Goal: Browse casually

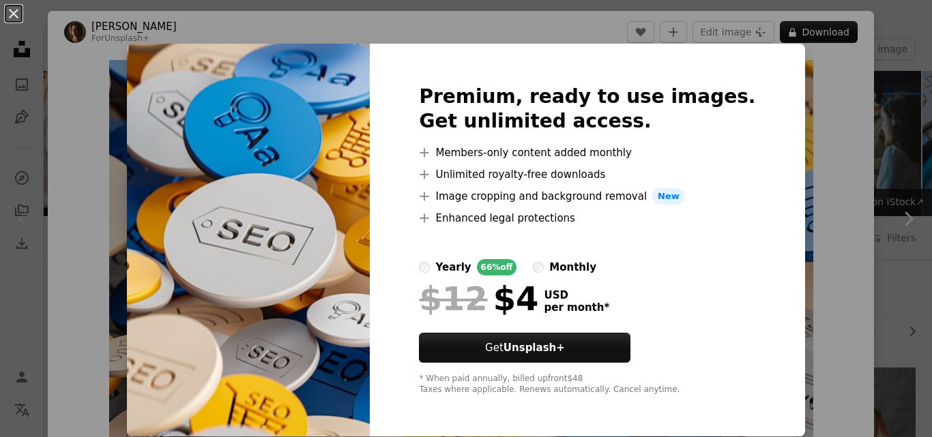
scroll to position [102, 0]
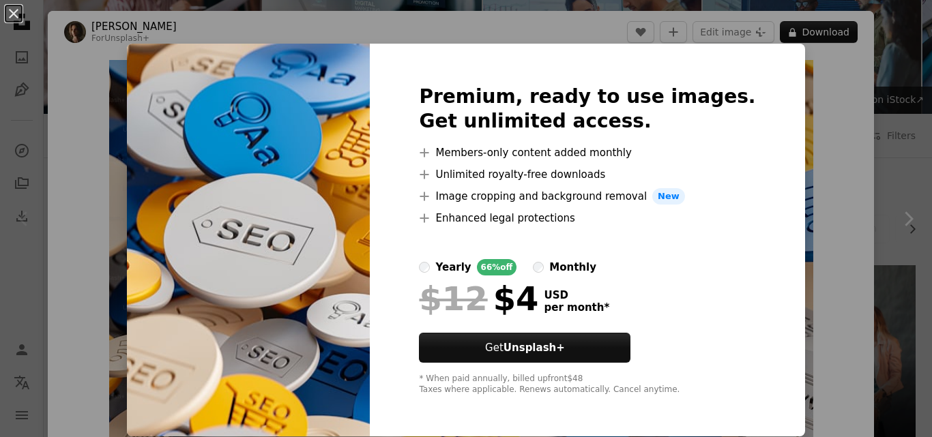
click at [317, 180] on img at bounding box center [248, 240] width 243 height 393
click at [811, 199] on div "An X shape Premium, ready to use images. Get unlimited access. A plus sign Memb…" at bounding box center [466, 218] width 932 height 437
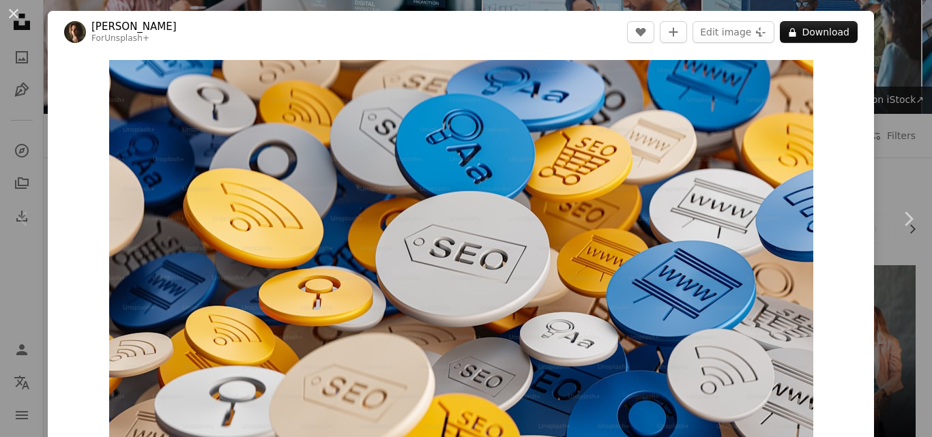
click at [842, 149] on div "Zoom in" at bounding box center [461, 258] width 826 height 410
click at [734, 22] on button "Edit image Plus sign for Unsplash+" at bounding box center [734, 32] width 82 height 22
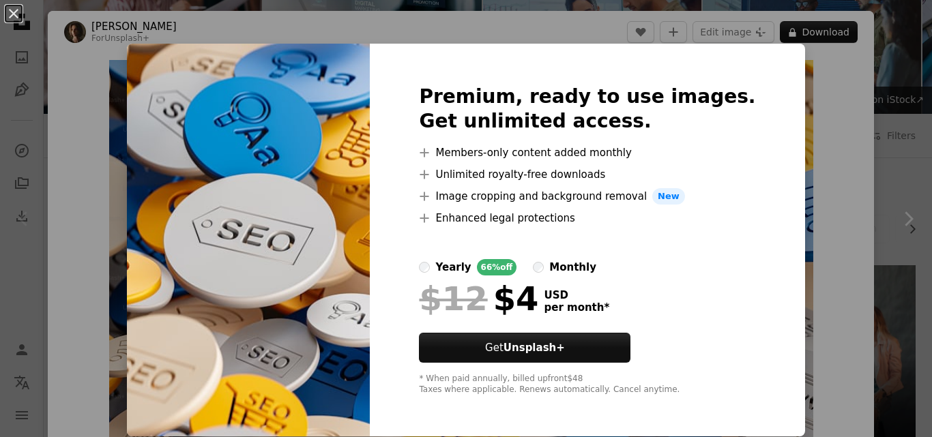
click at [283, 170] on img at bounding box center [248, 240] width 243 height 393
click at [312, 236] on img at bounding box center [248, 240] width 243 height 393
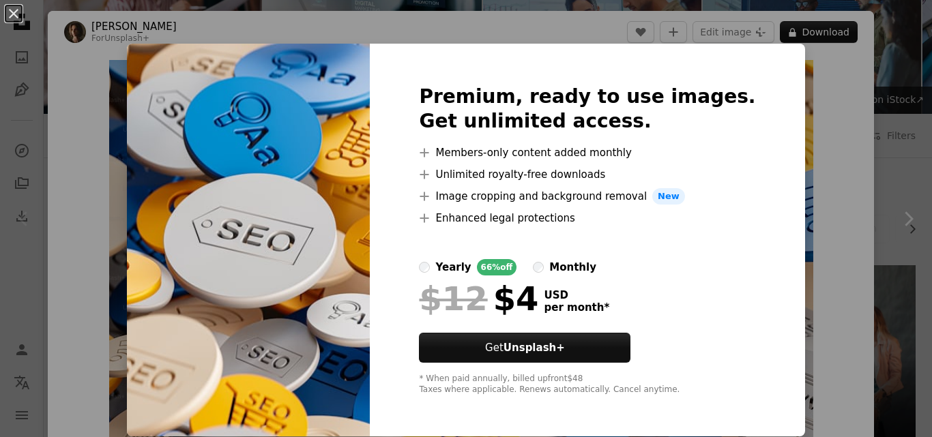
click at [312, 236] on img at bounding box center [248, 240] width 243 height 393
click at [237, 253] on img at bounding box center [248, 240] width 243 height 393
click at [149, 245] on img at bounding box center [248, 240] width 243 height 393
click at [89, 96] on div "An X shape Premium, ready to use images. Get unlimited access. A plus sign Memb…" at bounding box center [466, 218] width 932 height 437
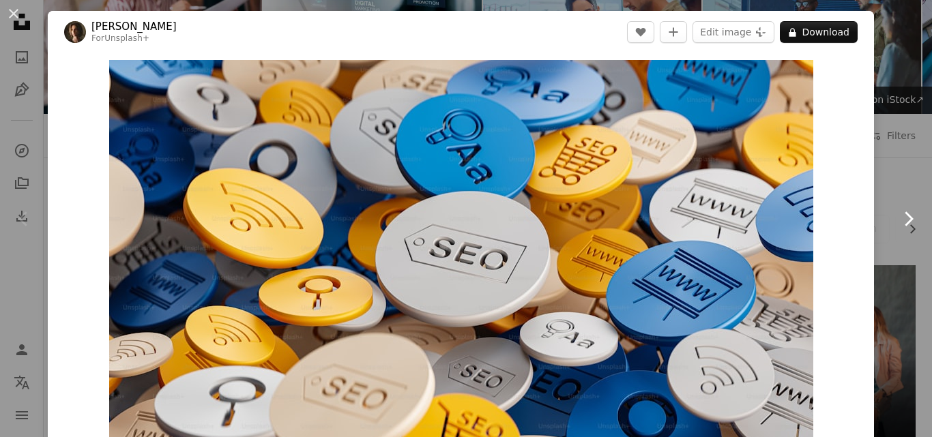
click at [897, 212] on icon "Chevron right" at bounding box center [908, 219] width 22 height 22
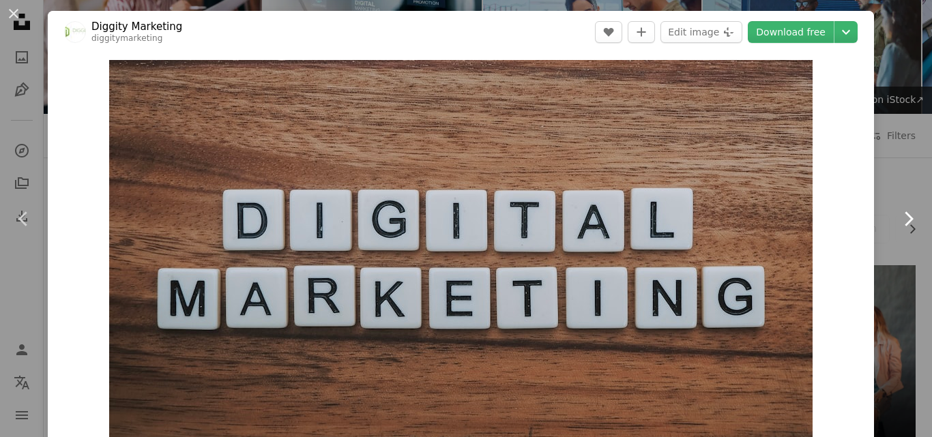
click at [897, 212] on icon "Chevron right" at bounding box center [908, 219] width 22 height 22
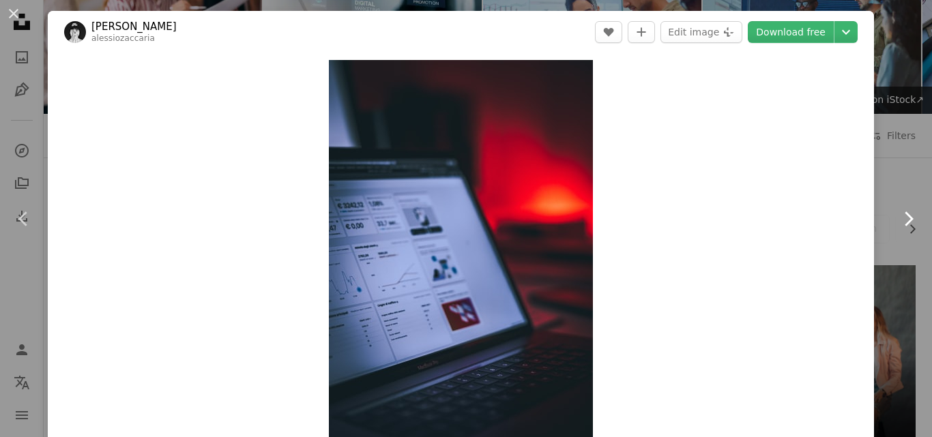
click at [899, 220] on icon "Chevron right" at bounding box center [908, 219] width 22 height 22
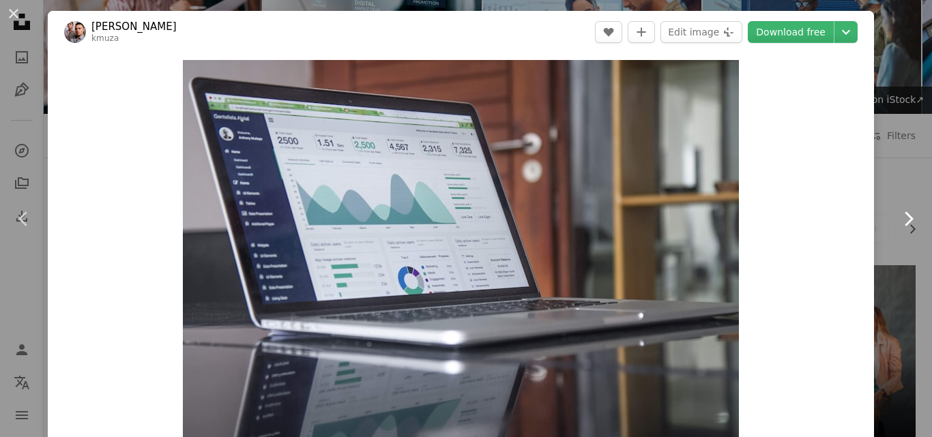
click at [899, 220] on icon "Chevron right" at bounding box center [908, 219] width 22 height 22
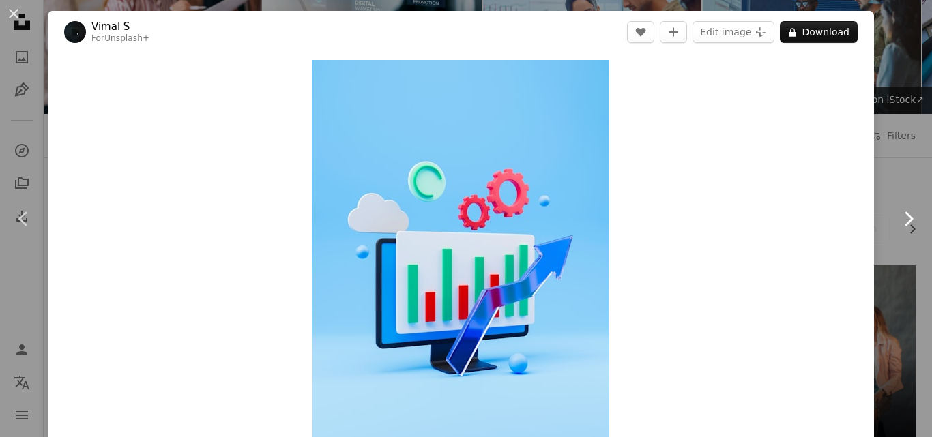
click at [897, 227] on icon "Chevron right" at bounding box center [908, 219] width 22 height 22
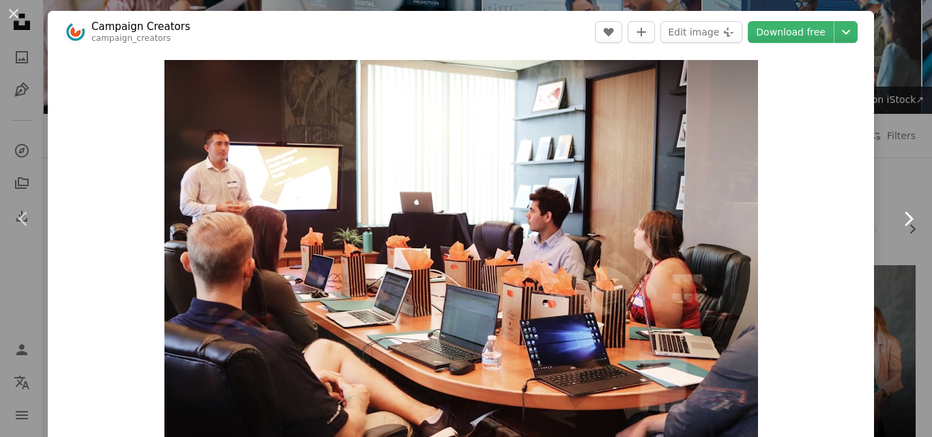
click at [897, 221] on icon "Chevron right" at bounding box center [908, 219] width 22 height 22
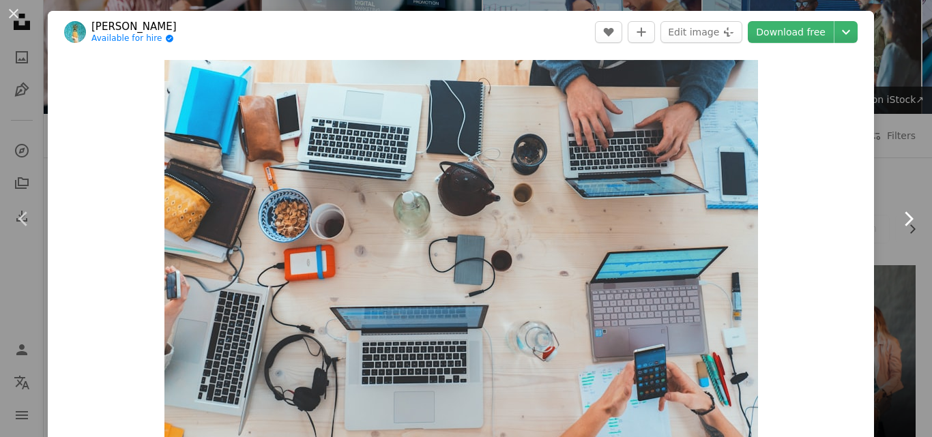
click at [897, 221] on icon "Chevron right" at bounding box center [908, 219] width 22 height 22
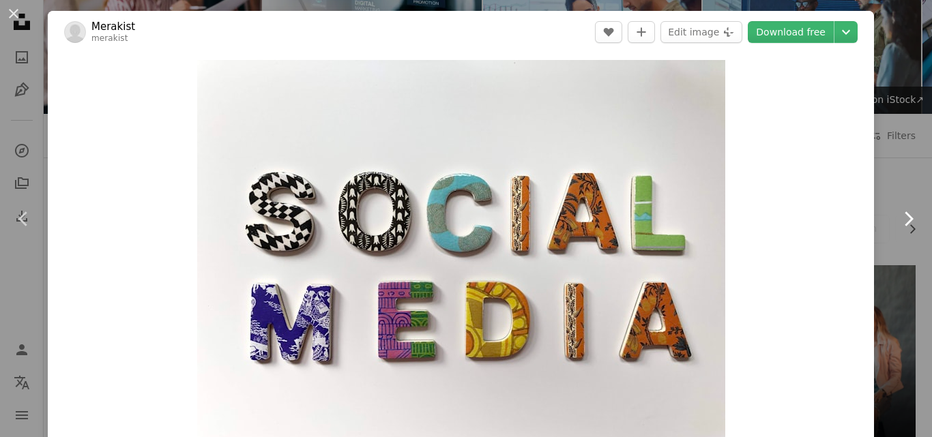
click at [897, 221] on icon "Chevron right" at bounding box center [908, 219] width 22 height 22
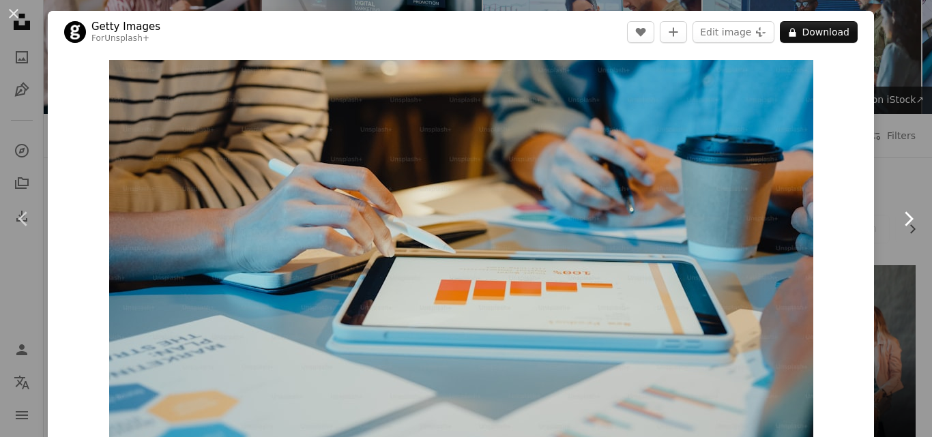
click at [897, 221] on icon "Chevron right" at bounding box center [908, 219] width 22 height 22
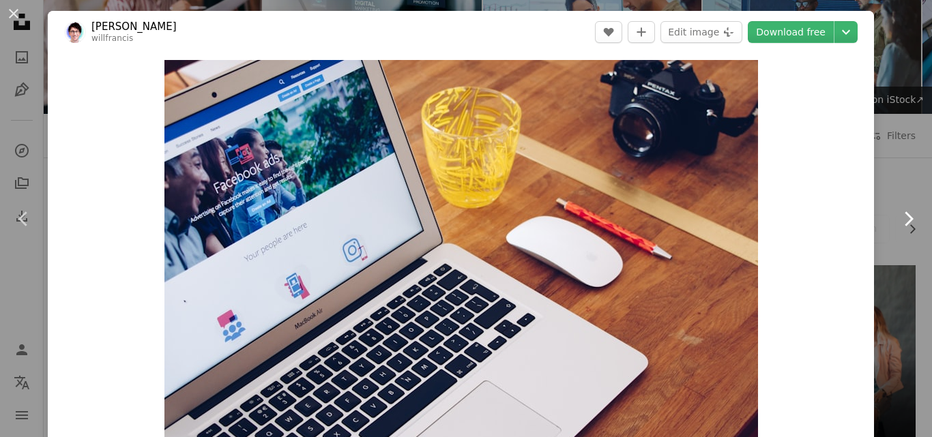
click at [897, 221] on icon "Chevron right" at bounding box center [908, 219] width 22 height 22
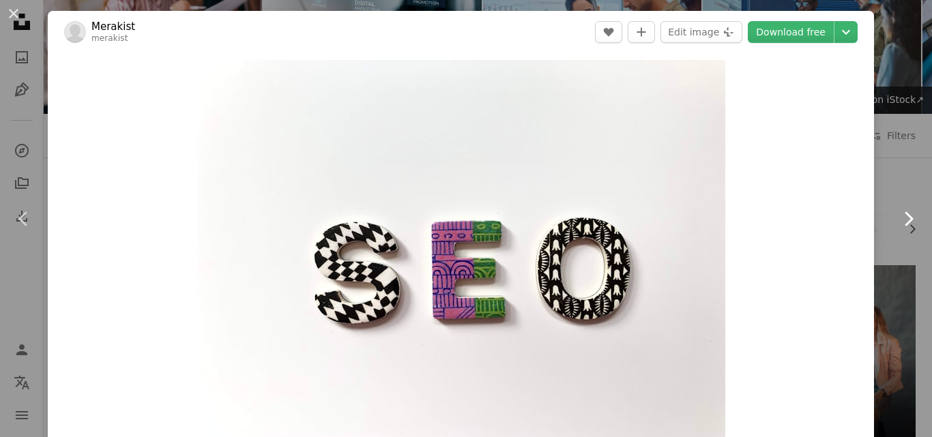
click at [897, 221] on icon "Chevron right" at bounding box center [908, 219] width 22 height 22
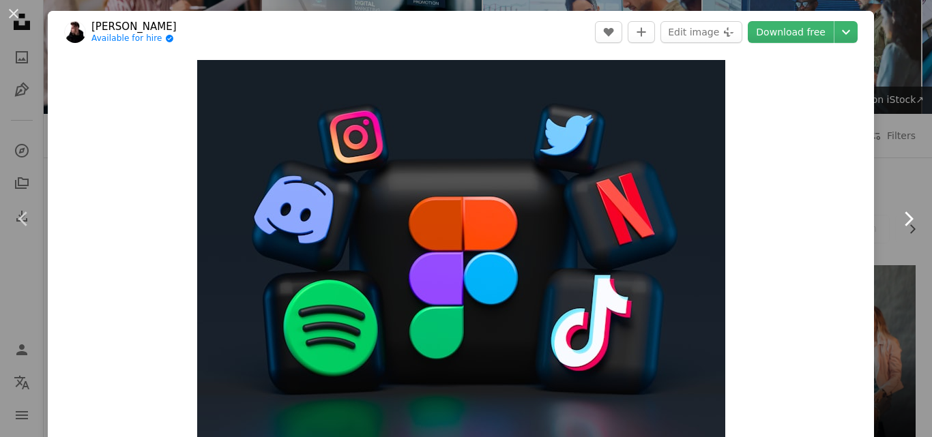
click at [898, 229] on icon "Chevron right" at bounding box center [908, 219] width 22 height 22
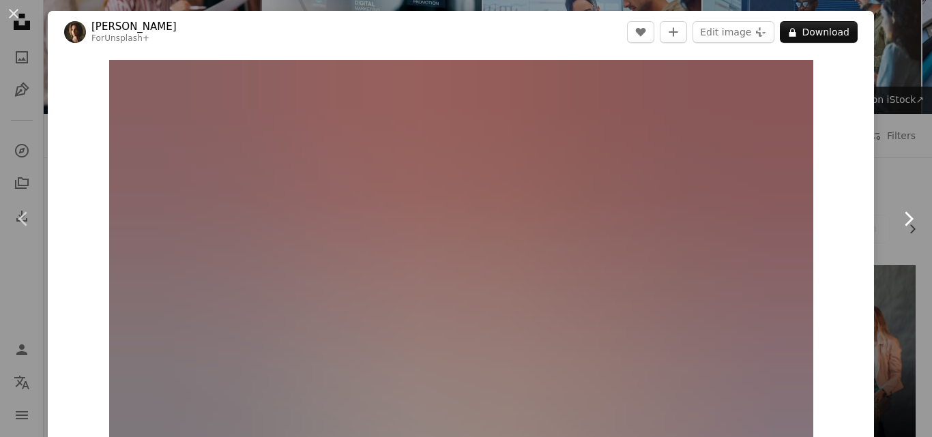
click at [905, 223] on icon at bounding box center [909, 219] width 9 height 14
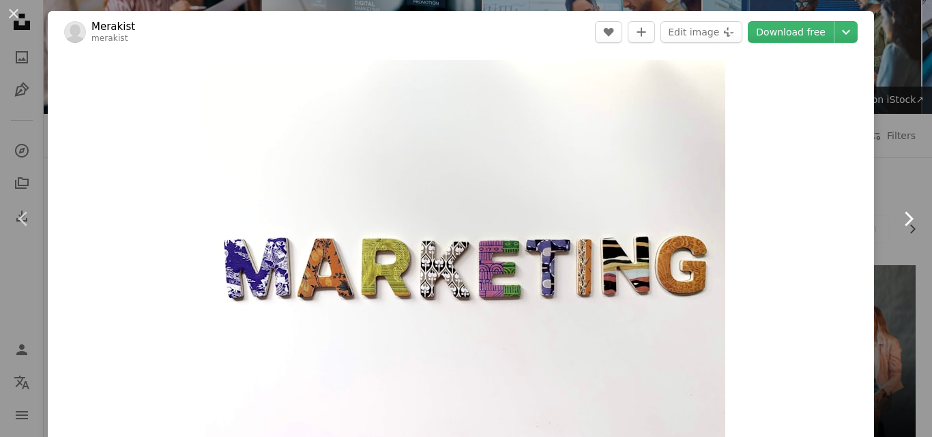
click at [905, 223] on icon at bounding box center [909, 219] width 9 height 14
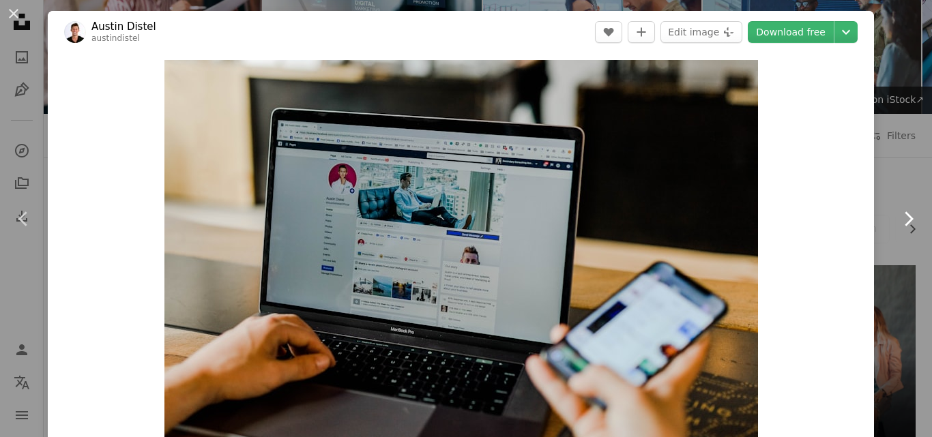
click at [905, 223] on icon at bounding box center [909, 219] width 9 height 14
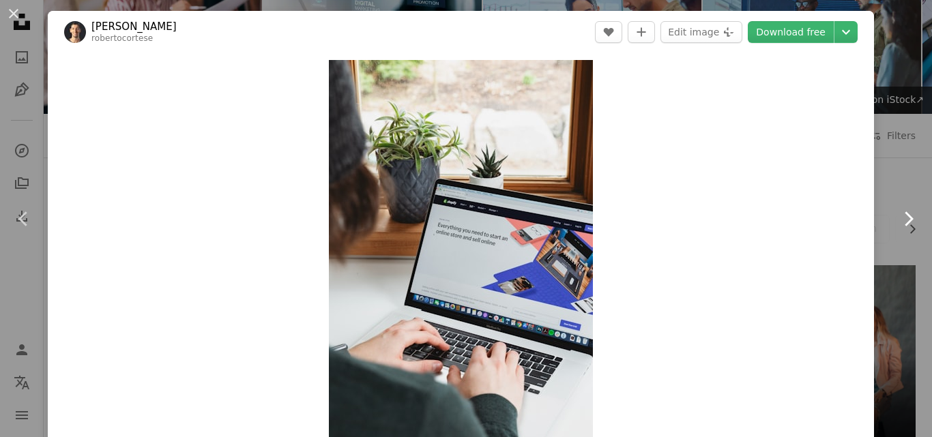
click at [905, 223] on icon at bounding box center [909, 219] width 9 height 14
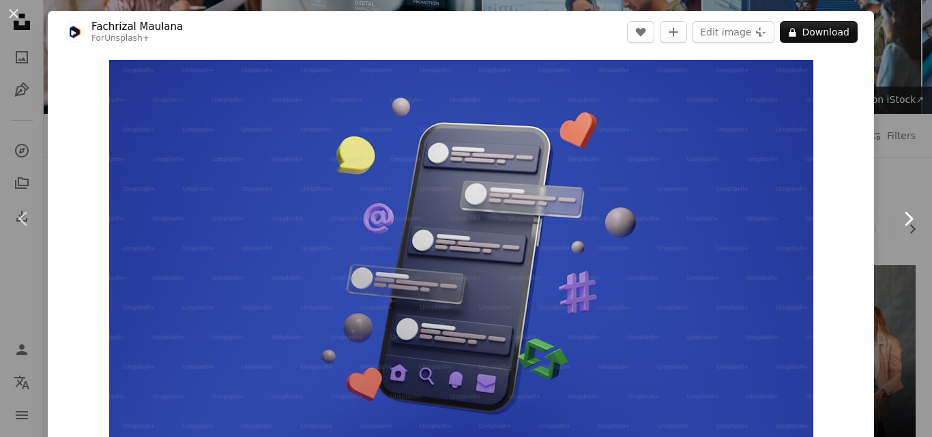
click at [905, 223] on icon at bounding box center [909, 219] width 9 height 14
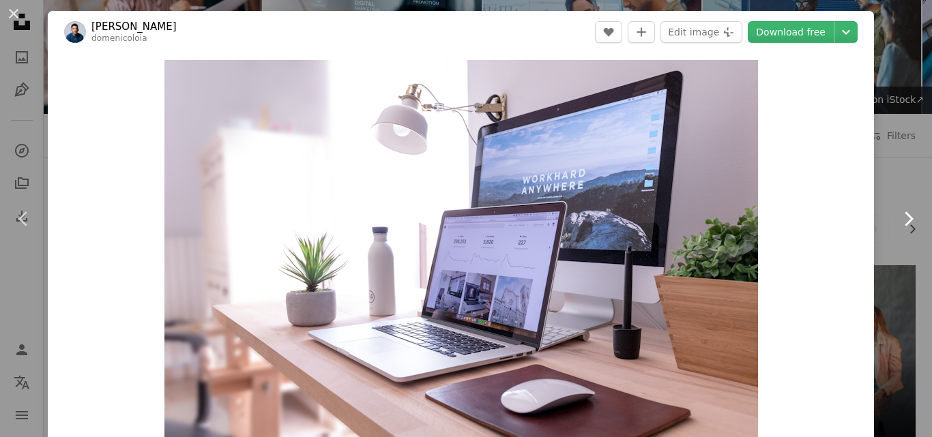
click at [897, 222] on icon "Chevron right" at bounding box center [908, 219] width 22 height 22
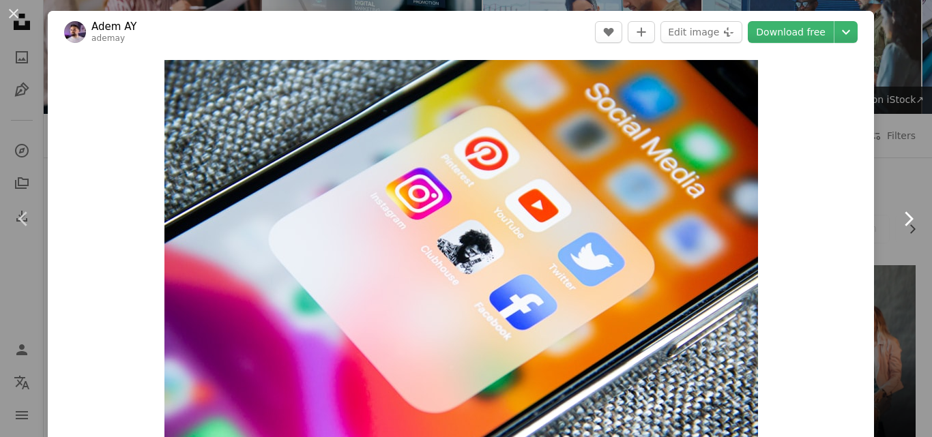
click at [897, 222] on icon "Chevron right" at bounding box center [908, 219] width 22 height 22
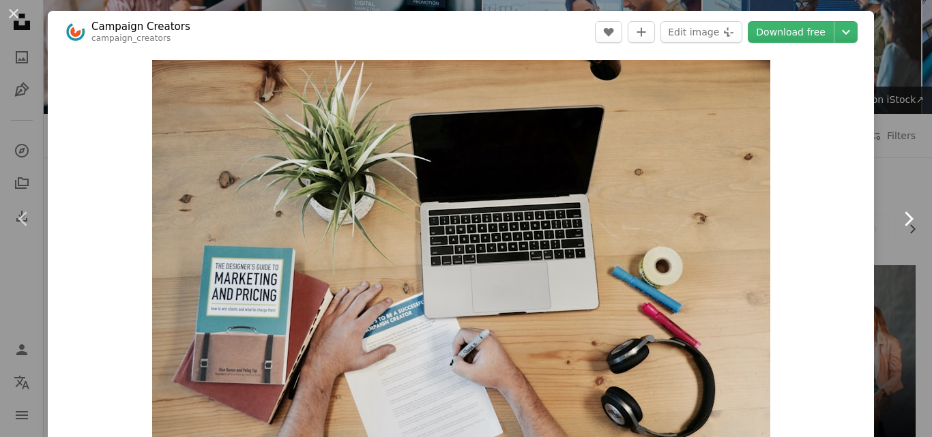
click at [897, 222] on icon "Chevron right" at bounding box center [908, 219] width 22 height 22
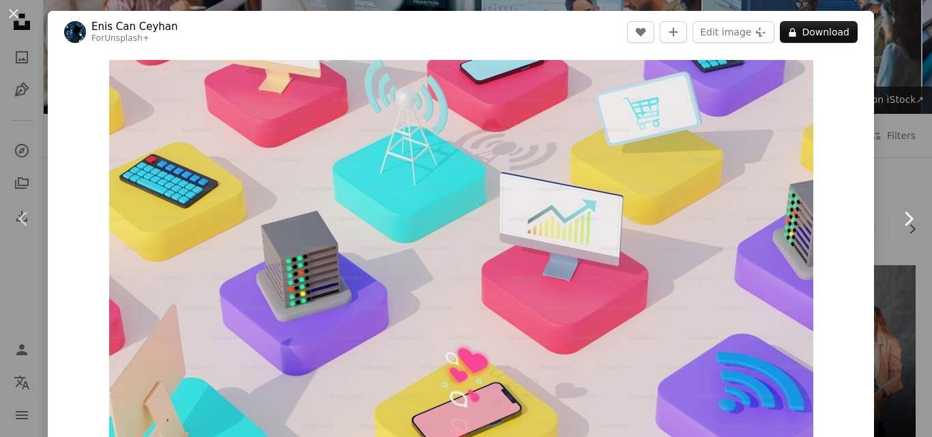
click at [905, 219] on icon at bounding box center [909, 219] width 9 height 14
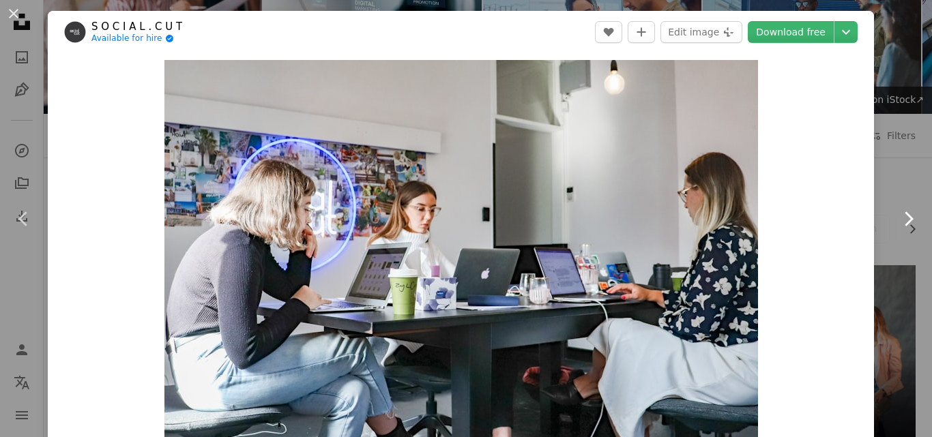
click at [905, 219] on icon at bounding box center [909, 219] width 9 height 14
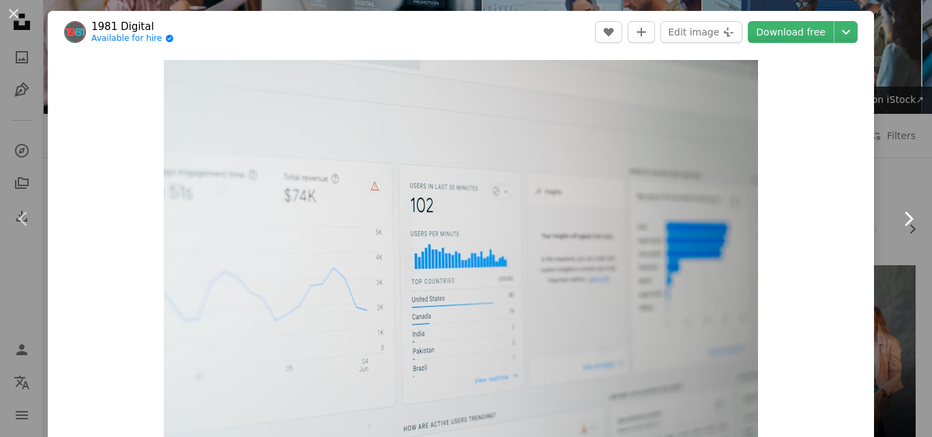
click at [897, 219] on icon "Chevron right" at bounding box center [908, 219] width 22 height 22
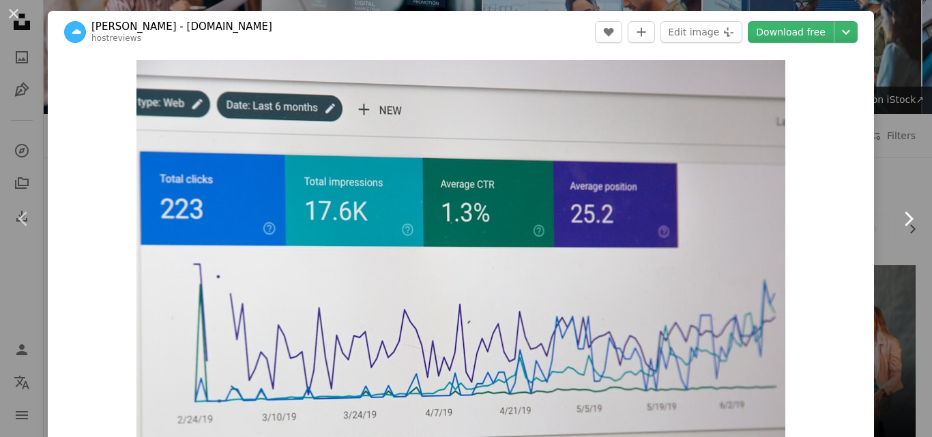
click at [897, 219] on icon "Chevron right" at bounding box center [908, 219] width 22 height 22
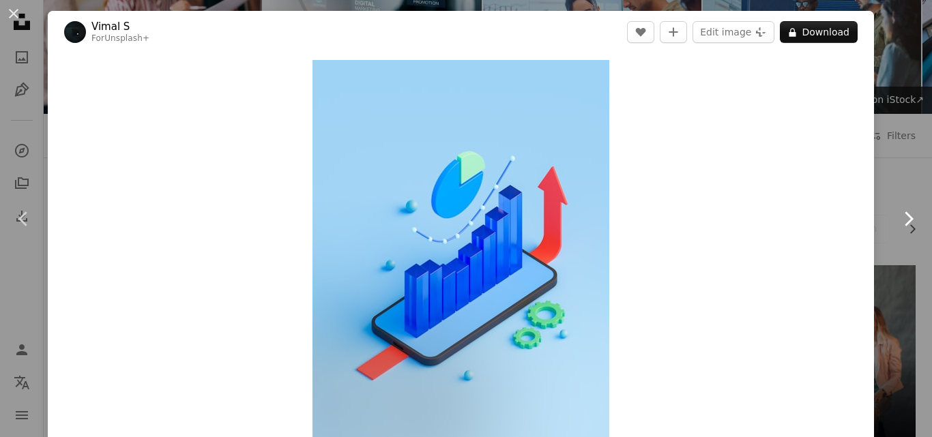
click at [897, 219] on icon "Chevron right" at bounding box center [908, 219] width 22 height 22
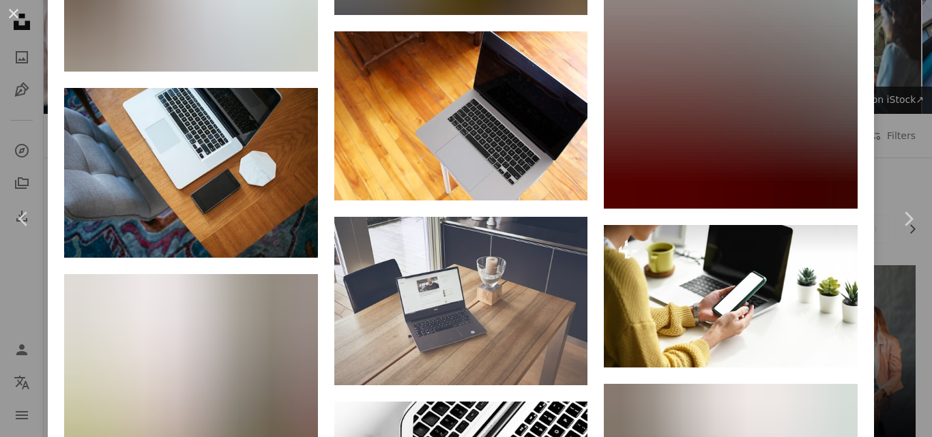
scroll to position [2128, 0]
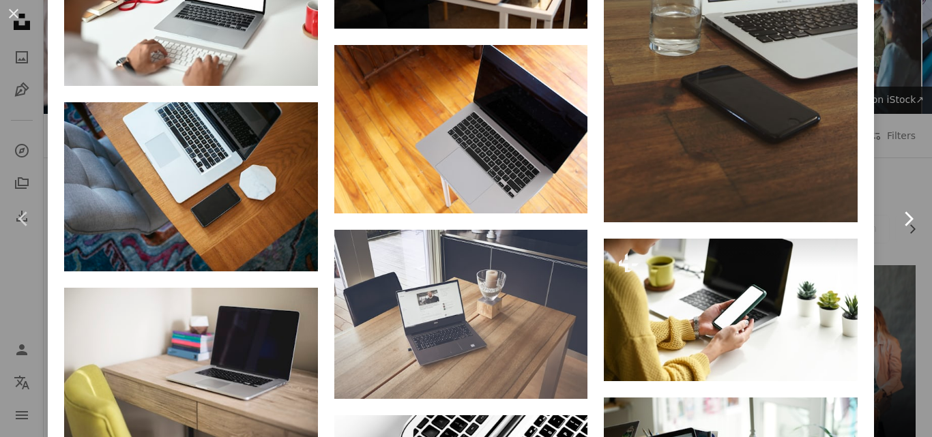
click at [897, 220] on icon "Chevron right" at bounding box center [908, 219] width 22 height 22
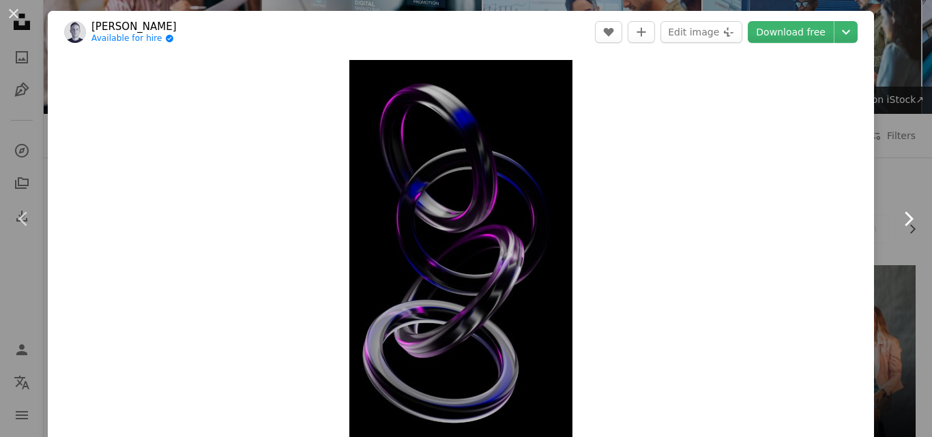
click at [897, 208] on icon "Chevron right" at bounding box center [908, 219] width 22 height 22
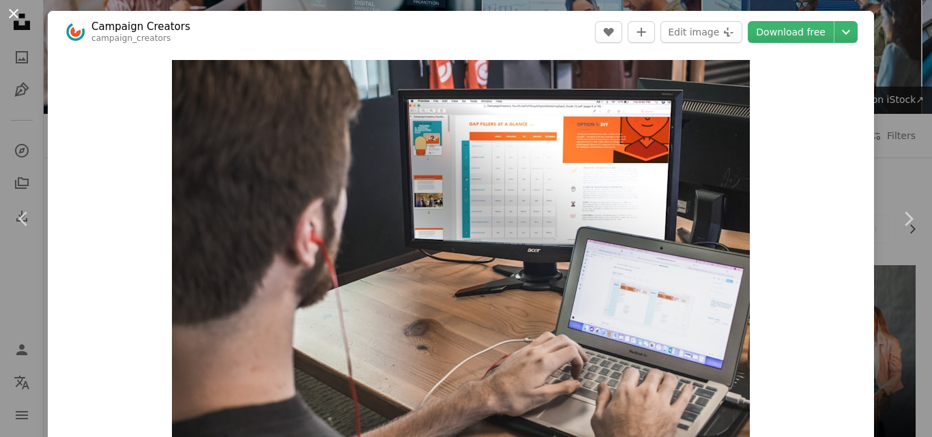
click at [16, 22] on button "An X shape" at bounding box center [13, 13] width 16 height 16
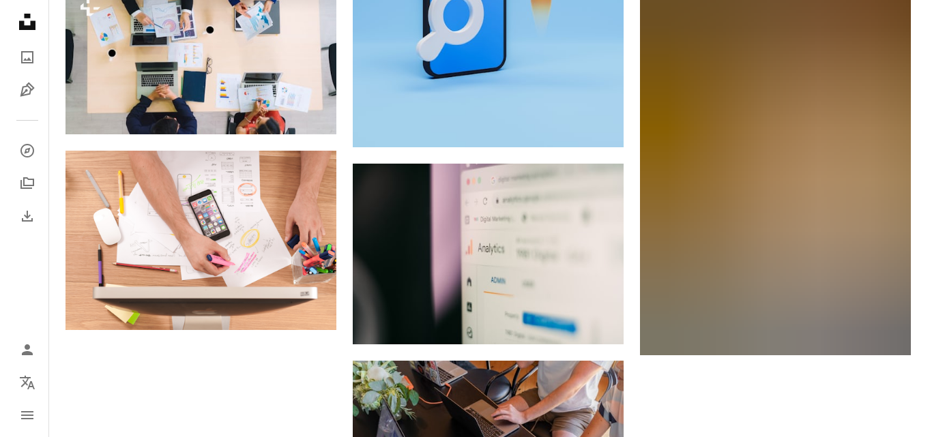
scroll to position [3153, 0]
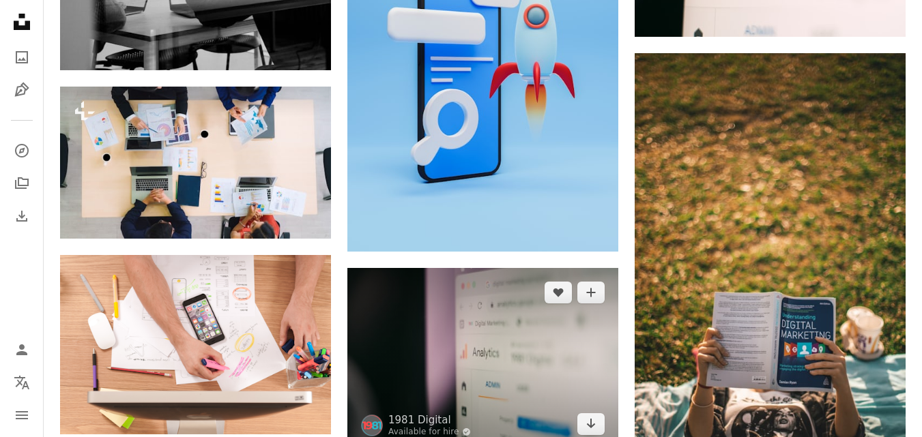
click at [487, 330] on img at bounding box center [482, 358] width 271 height 180
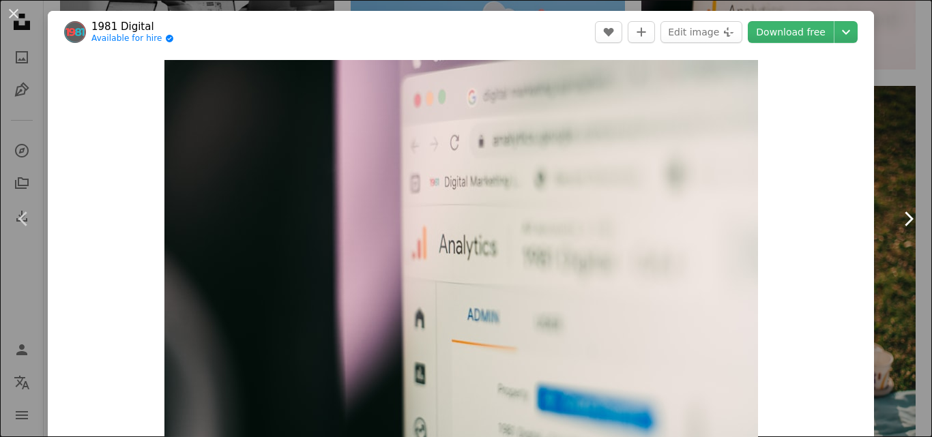
click at [897, 220] on icon "Chevron right" at bounding box center [908, 219] width 22 height 22
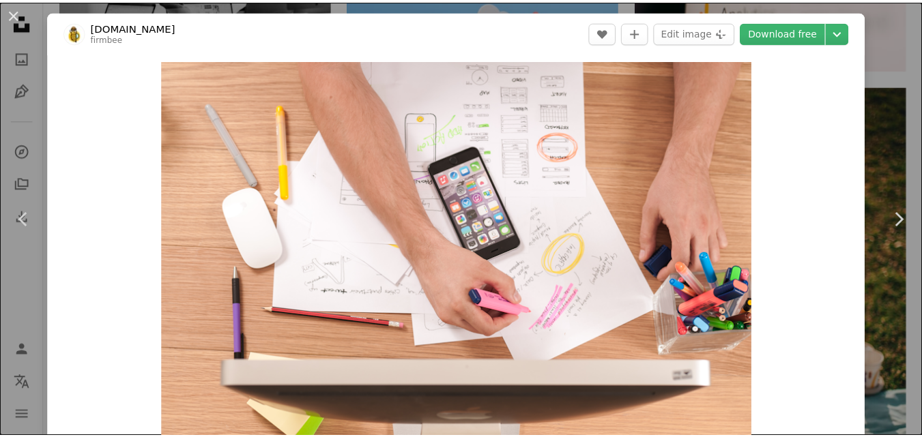
scroll to position [383, 0]
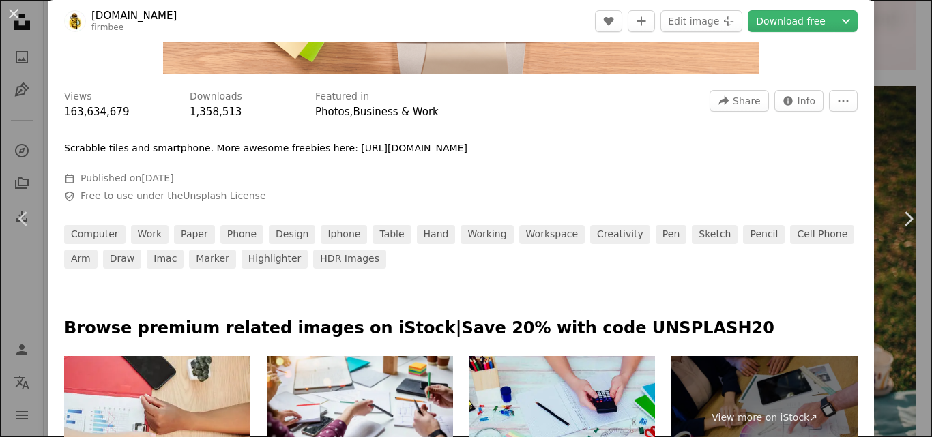
click at [890, 21] on div "An X shape Chevron left Chevron right [DOMAIN_NAME] firmbee A heart A plus sign…" at bounding box center [466, 218] width 932 height 437
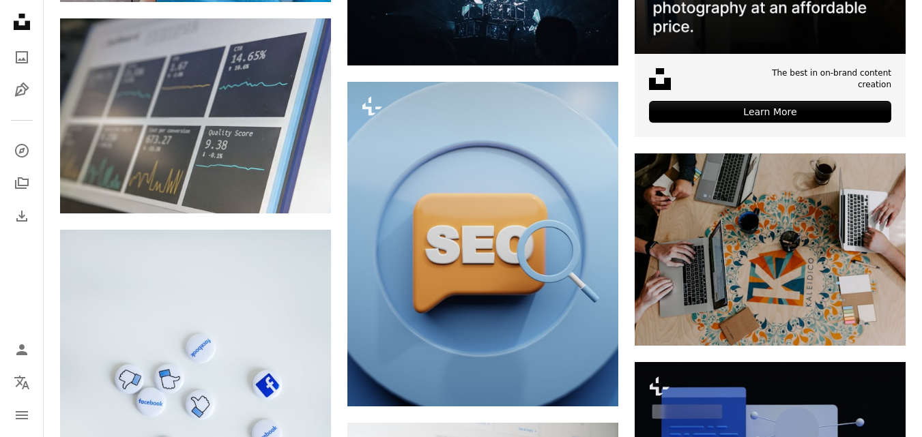
scroll to position [4400, 0]
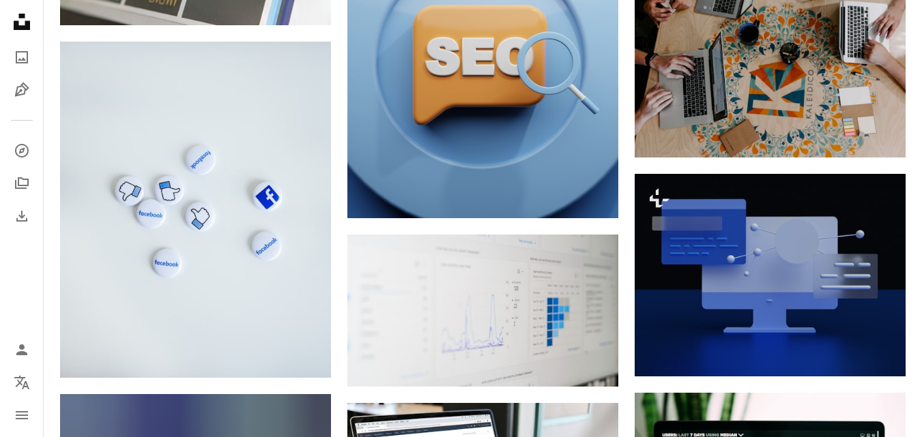
drag, startPoint x: 921, startPoint y: 325, endPoint x: 920, endPoint y: 349, distance: 24.6
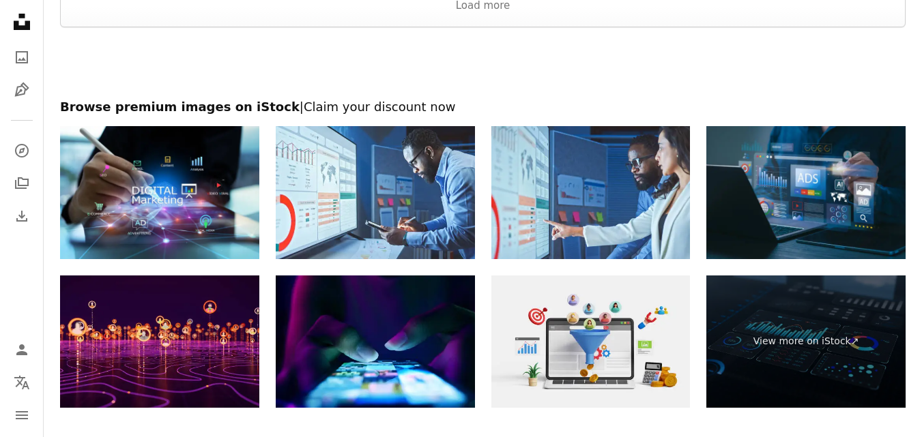
scroll to position [5553, 0]
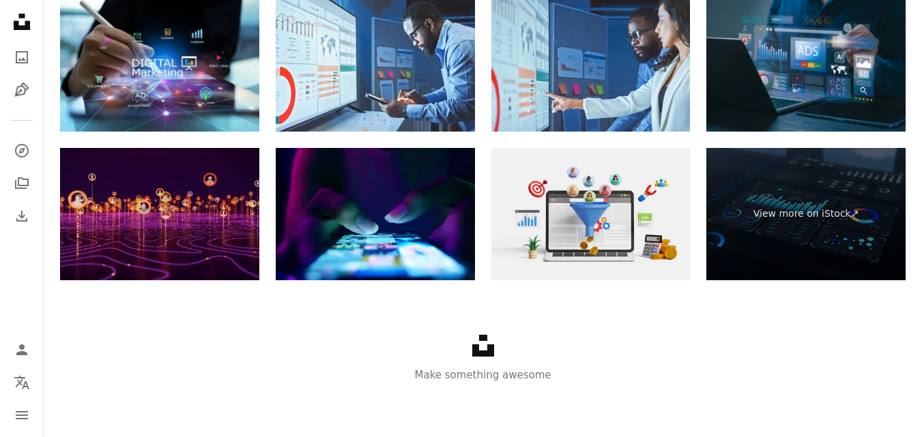
click at [218, 199] on img at bounding box center [159, 214] width 199 height 133
